Goal: Use online tool/utility: Use online tool/utility

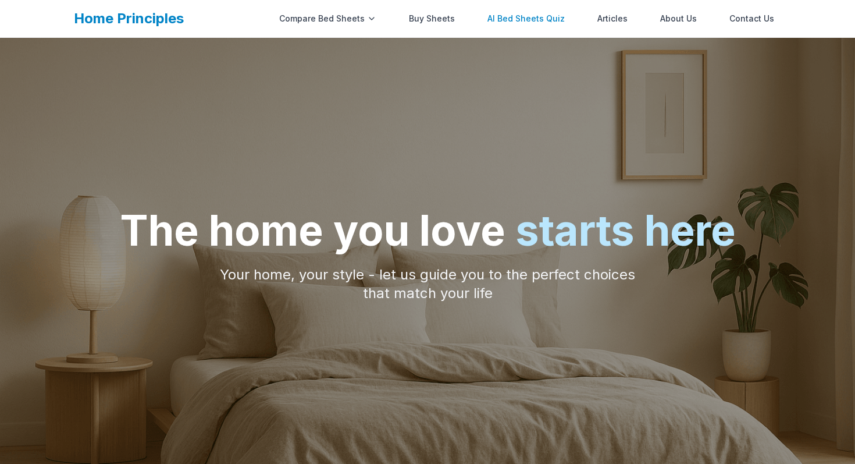
click at [518, 19] on link "AI Bed Sheets Quiz" at bounding box center [526, 18] width 91 height 23
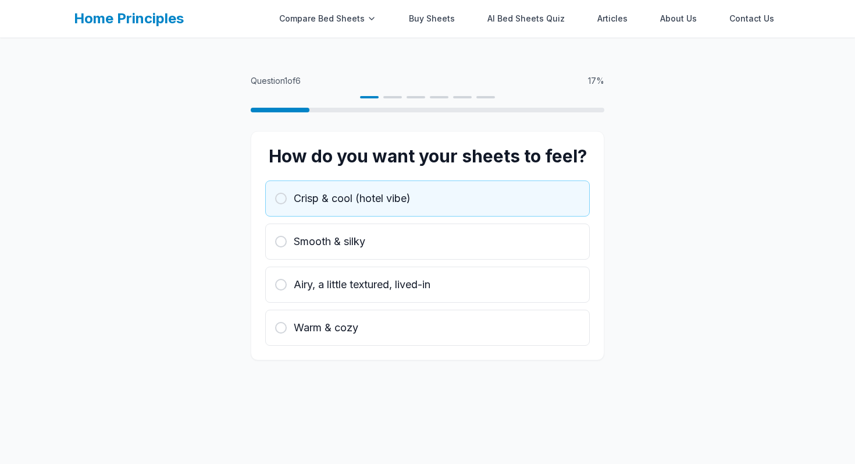
click at [443, 197] on div "Crisp & cool (hotel vibe)" at bounding box center [427, 198] width 305 height 16
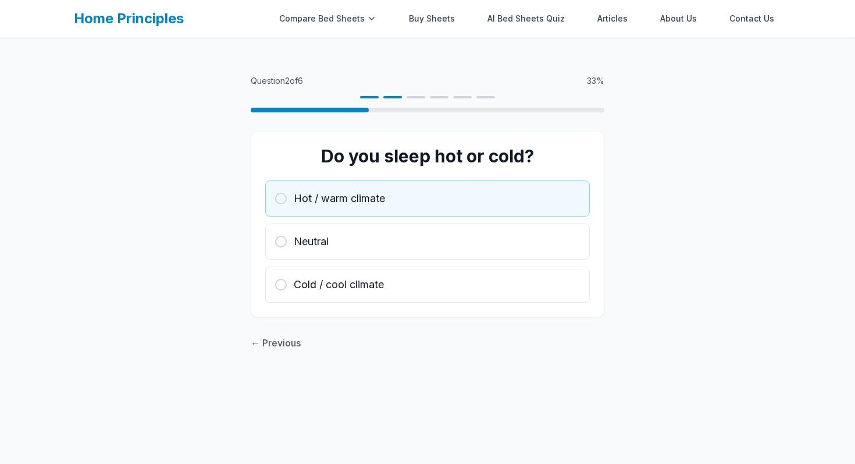
click at [443, 197] on div "Hot / warm climate" at bounding box center [427, 198] width 305 height 16
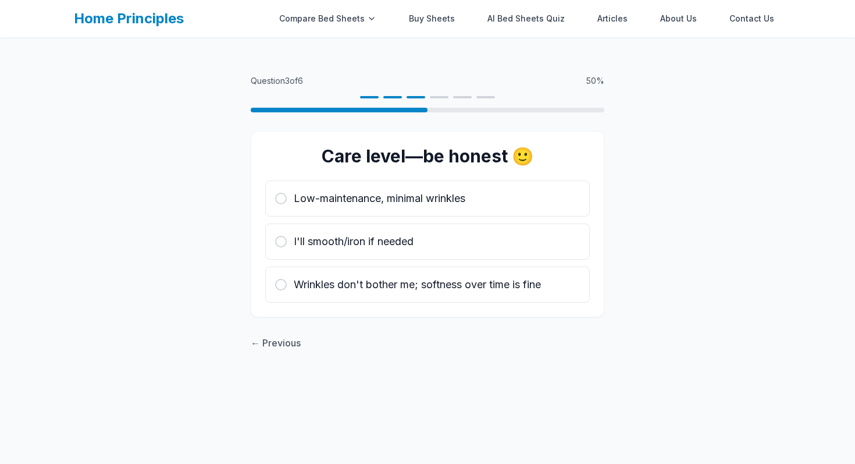
click at [443, 197] on span "Low-maintenance, minimal wrinkles" at bounding box center [380, 198] width 172 height 16
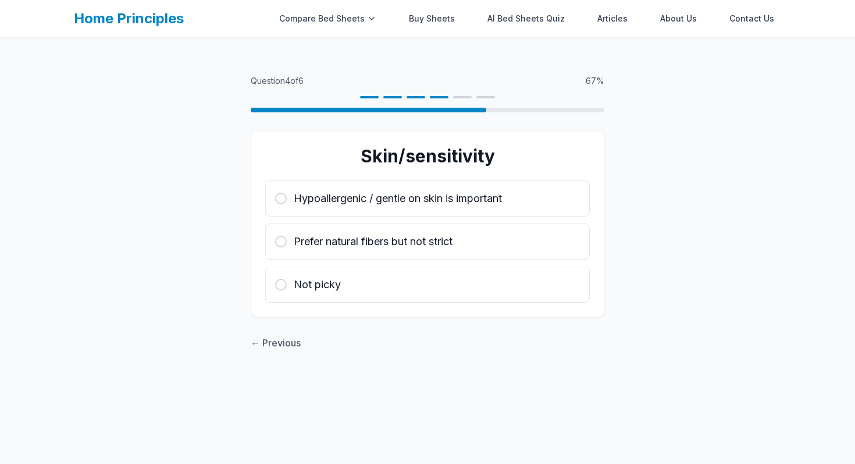
click at [443, 197] on span "Hypoallergenic / gentle on skin is important" at bounding box center [398, 198] width 208 height 16
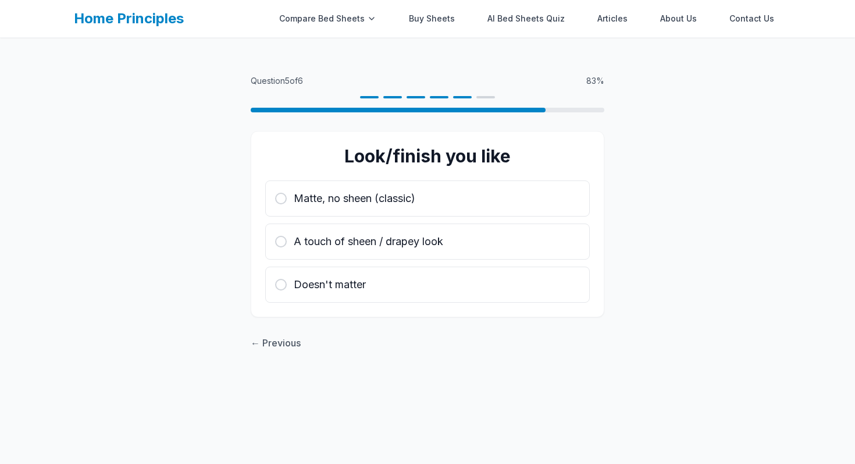
click at [443, 197] on div "Matte, no sheen (classic)" at bounding box center [427, 198] width 305 height 16
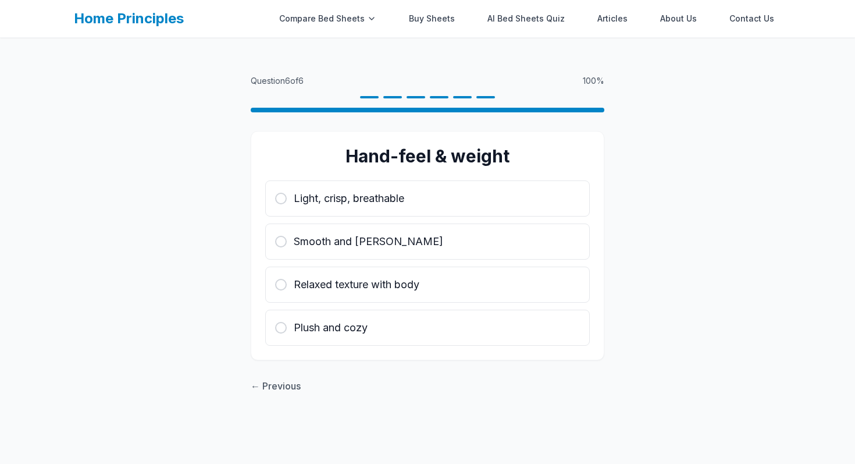
click at [443, 197] on div "Light, crisp, breathable" at bounding box center [427, 198] width 305 height 16
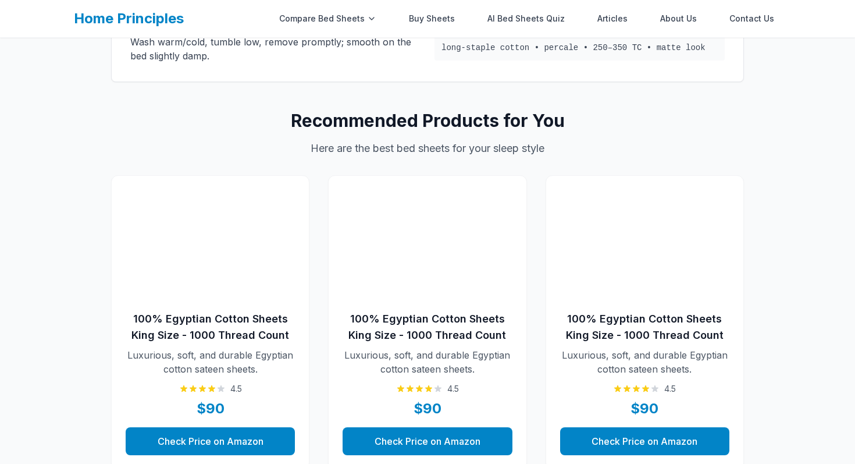
scroll to position [358, 0]
